Goal: Register for event/course

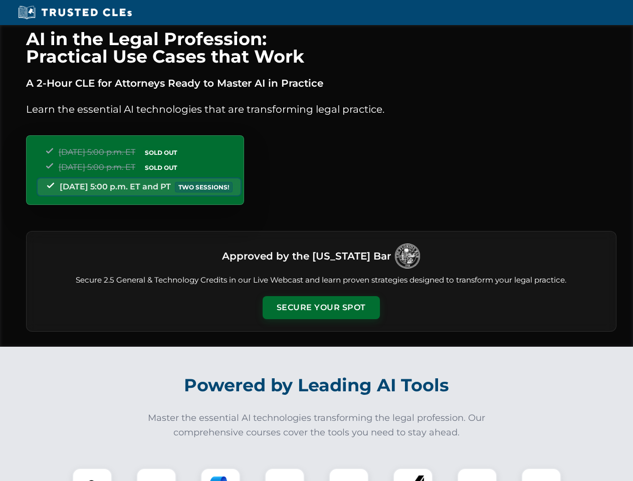
click at [321, 308] on button "Secure Your Spot" at bounding box center [321, 307] width 117 height 23
click at [92, 475] on img at bounding box center [92, 488] width 29 height 29
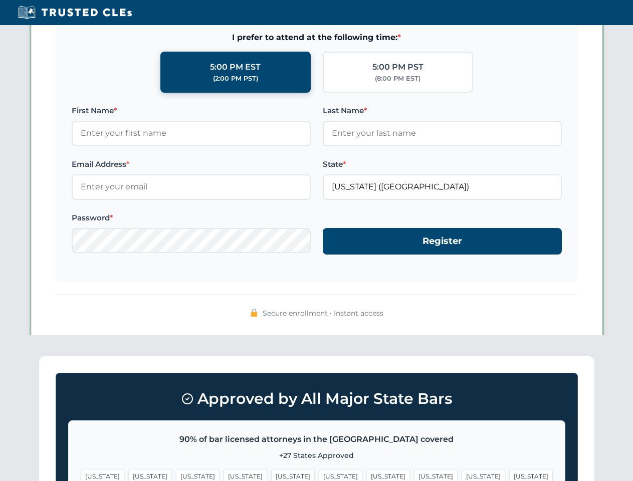
click at [366, 475] on span "[US_STATE]" at bounding box center [388, 476] width 44 height 15
click at [462, 475] on span "[US_STATE]" at bounding box center [484, 476] width 44 height 15
